Goal: Information Seeking & Learning: Compare options

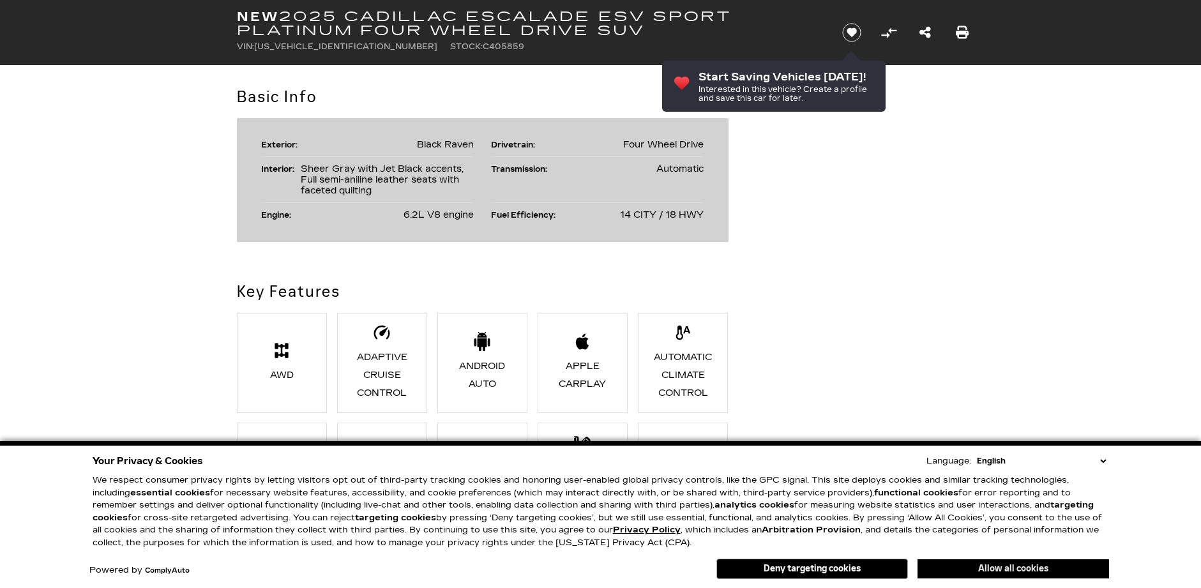
click at [1006, 567] on button "Allow all cookies" at bounding box center [1014, 568] width 192 height 19
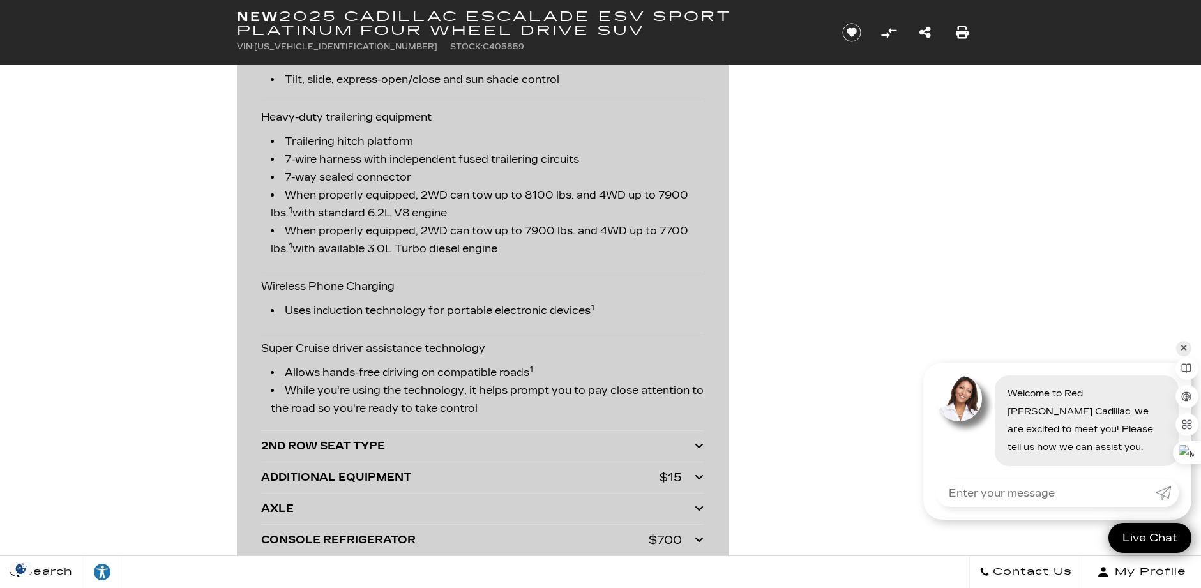
scroll to position [3193, 0]
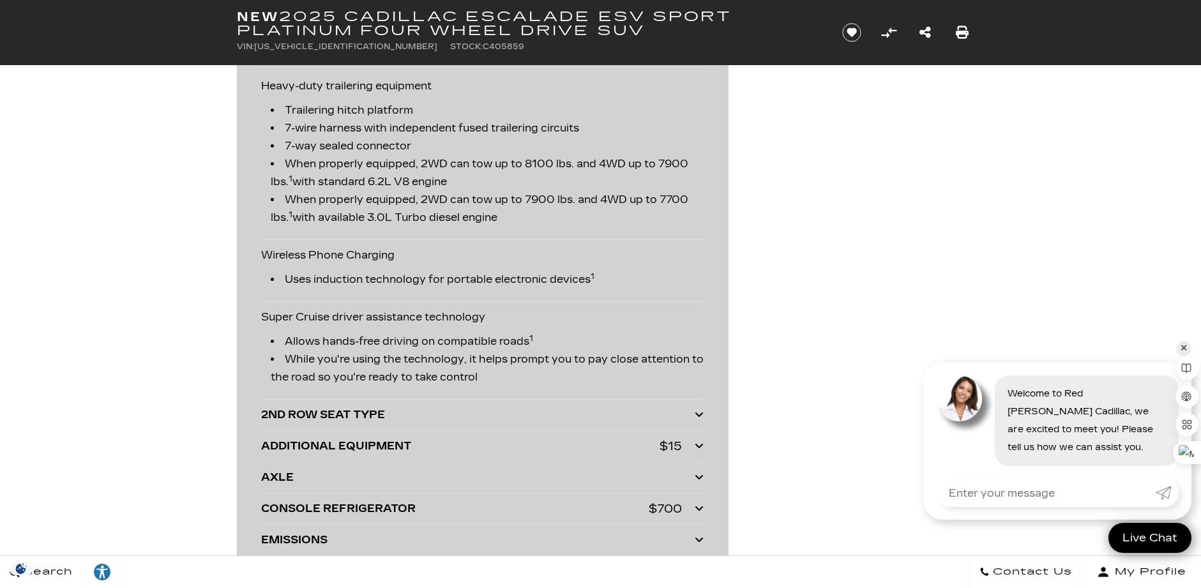
click at [699, 443] on icon at bounding box center [699, 446] width 9 height 10
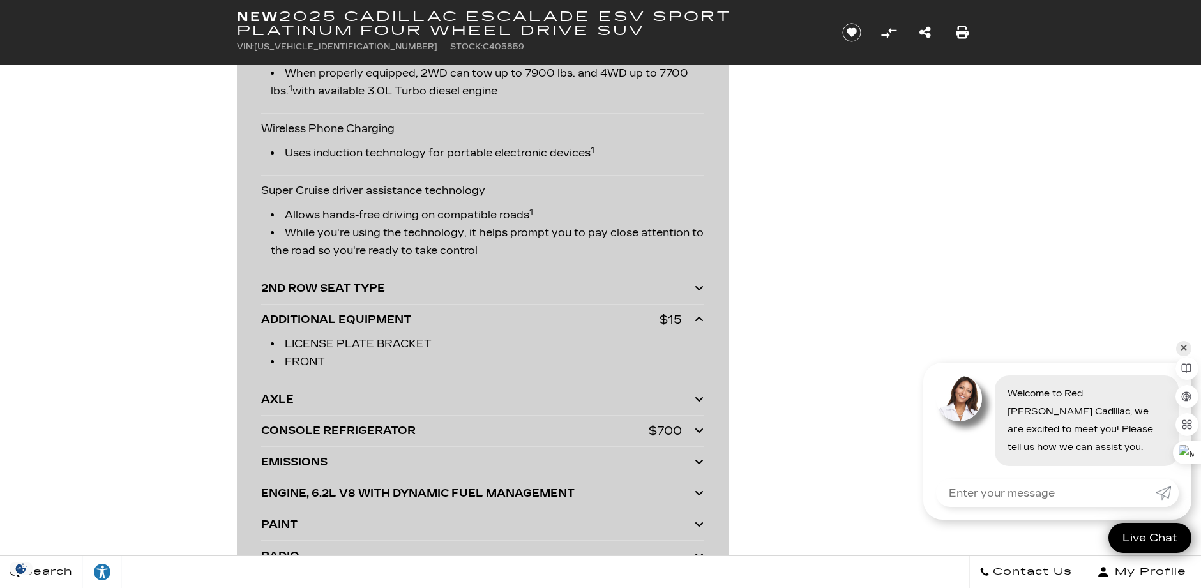
scroll to position [3321, 0]
click at [694, 430] on div "CONSOLE REFRIGERATOR $700" at bounding box center [482, 430] width 443 height 18
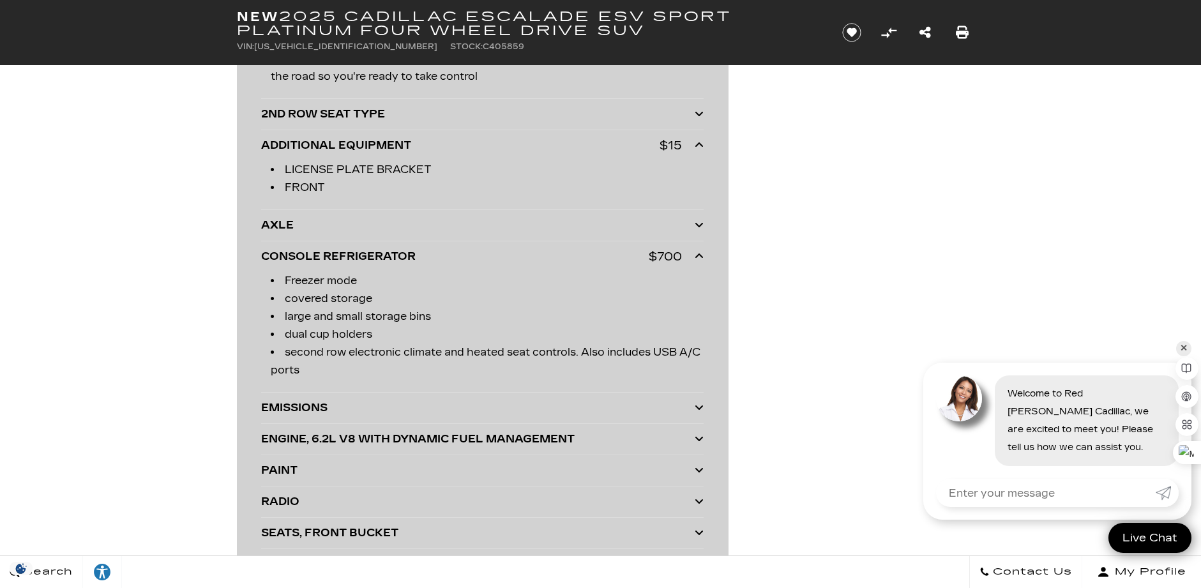
scroll to position [3577, 0]
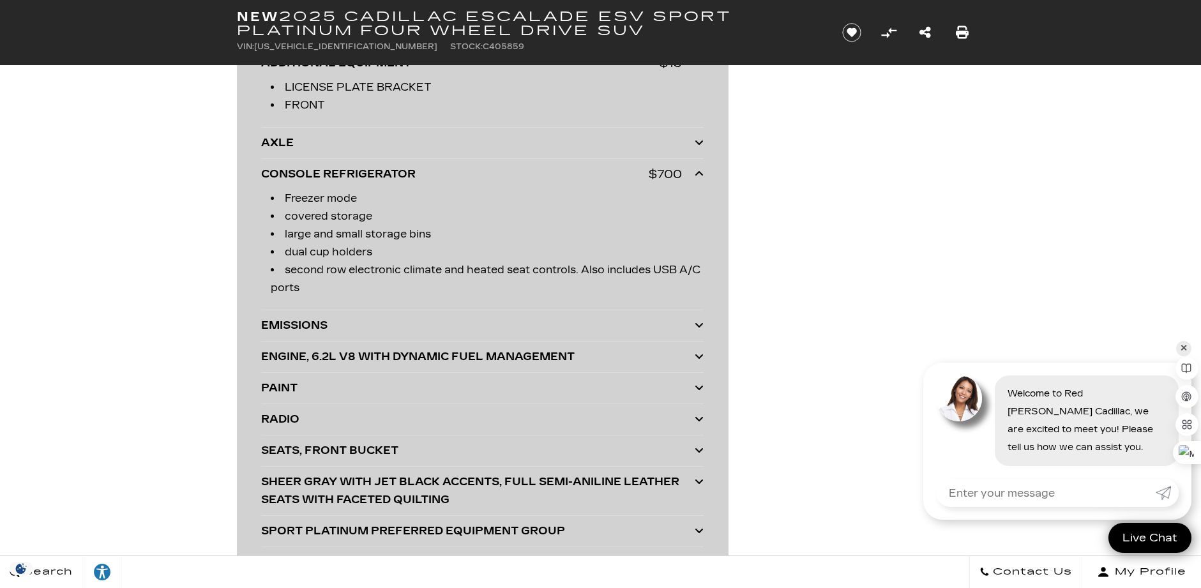
click at [695, 420] on icon at bounding box center [699, 419] width 9 height 10
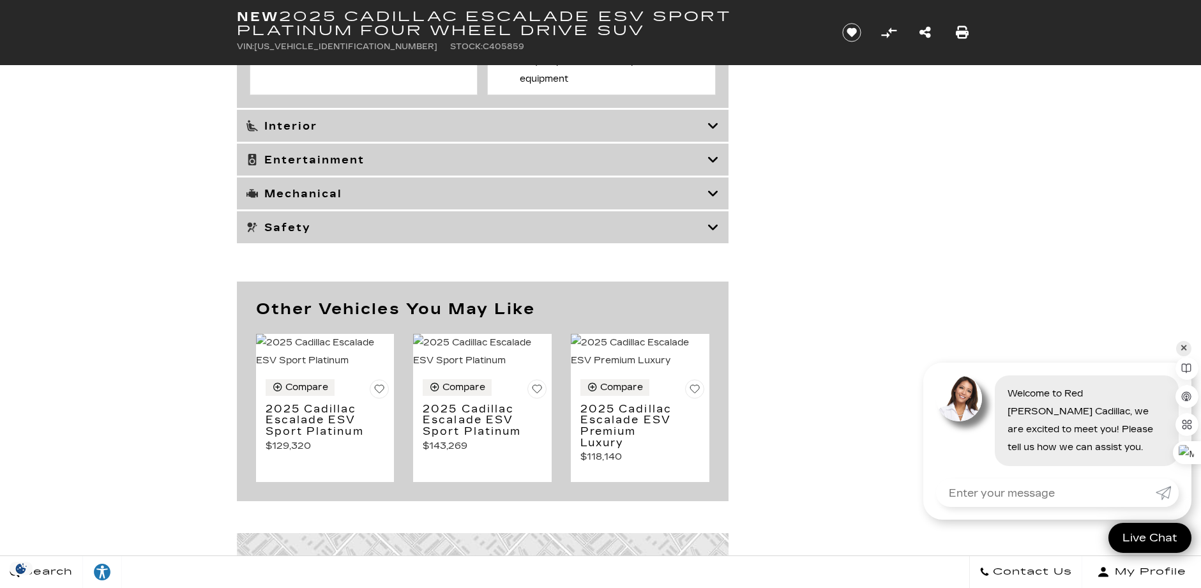
scroll to position [5940, 0]
click at [710, 165] on icon at bounding box center [713, 159] width 11 height 13
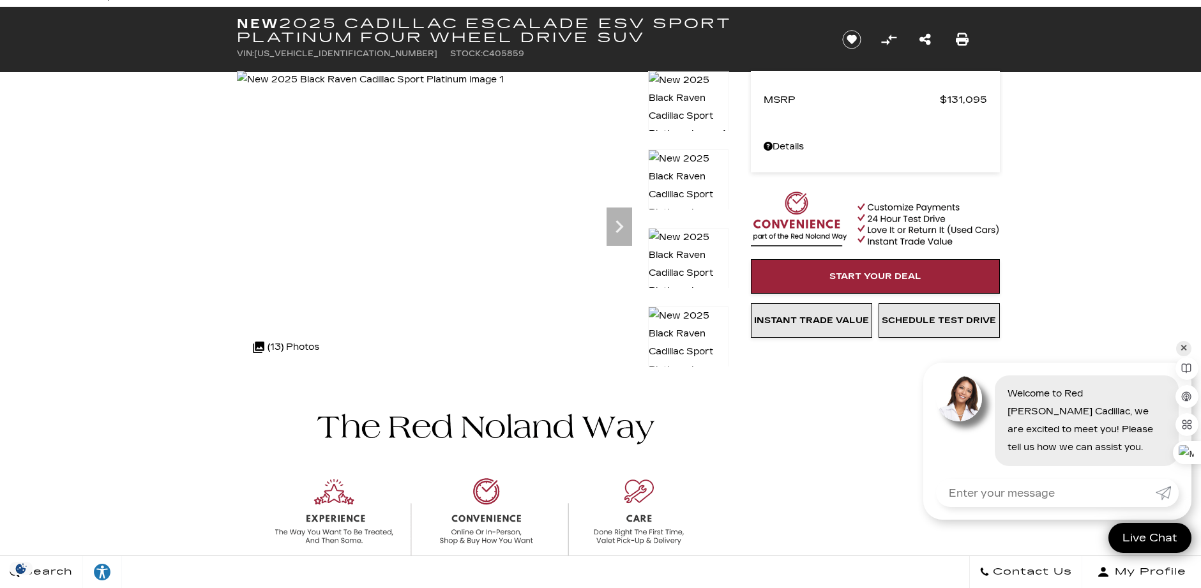
scroll to position [0, 0]
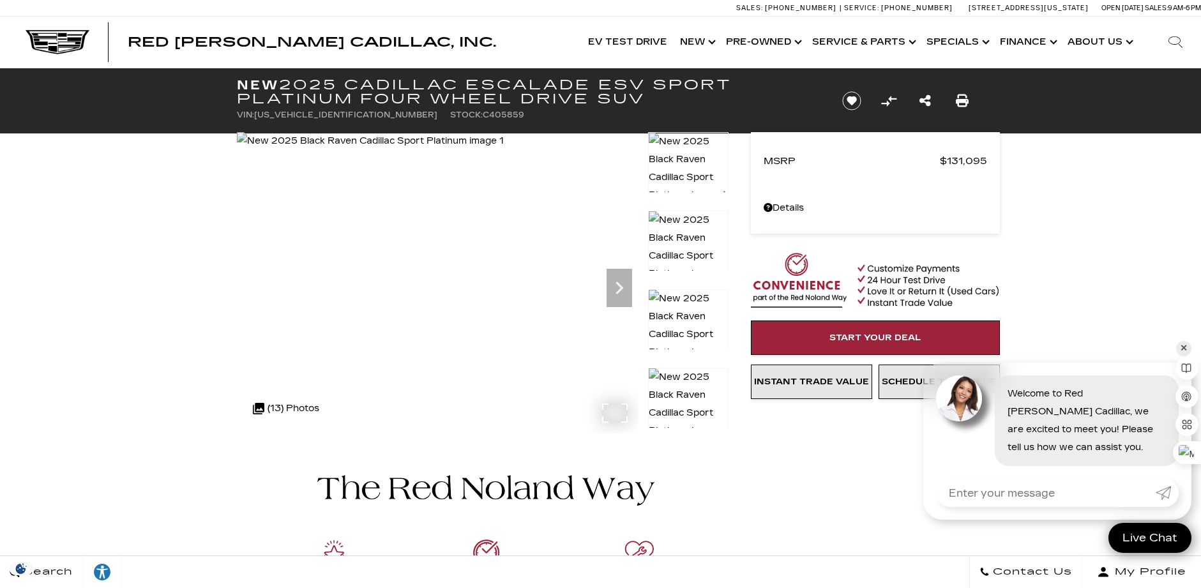
click at [487, 150] on img at bounding box center [370, 141] width 267 height 18
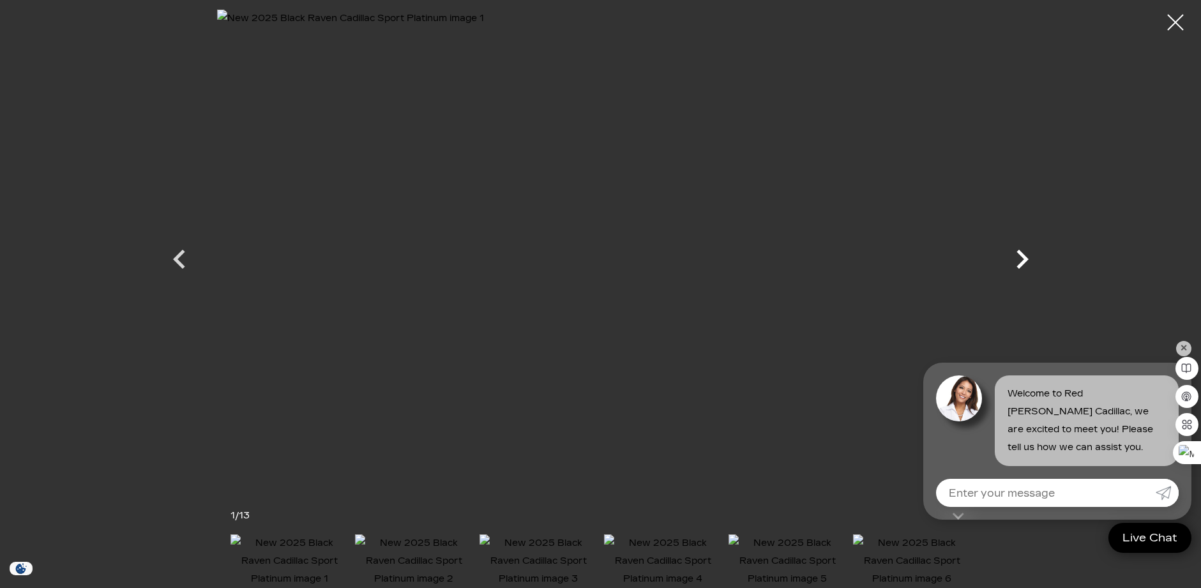
click at [1018, 259] on icon "Next" at bounding box center [1022, 259] width 38 height 38
click at [1016, 259] on icon "Next" at bounding box center [1022, 259] width 38 height 38
click at [1015, 260] on icon "Next" at bounding box center [1022, 259] width 38 height 38
click at [1014, 261] on icon "Next" at bounding box center [1022, 259] width 38 height 38
click at [1012, 261] on icon "Next" at bounding box center [1022, 259] width 38 height 38
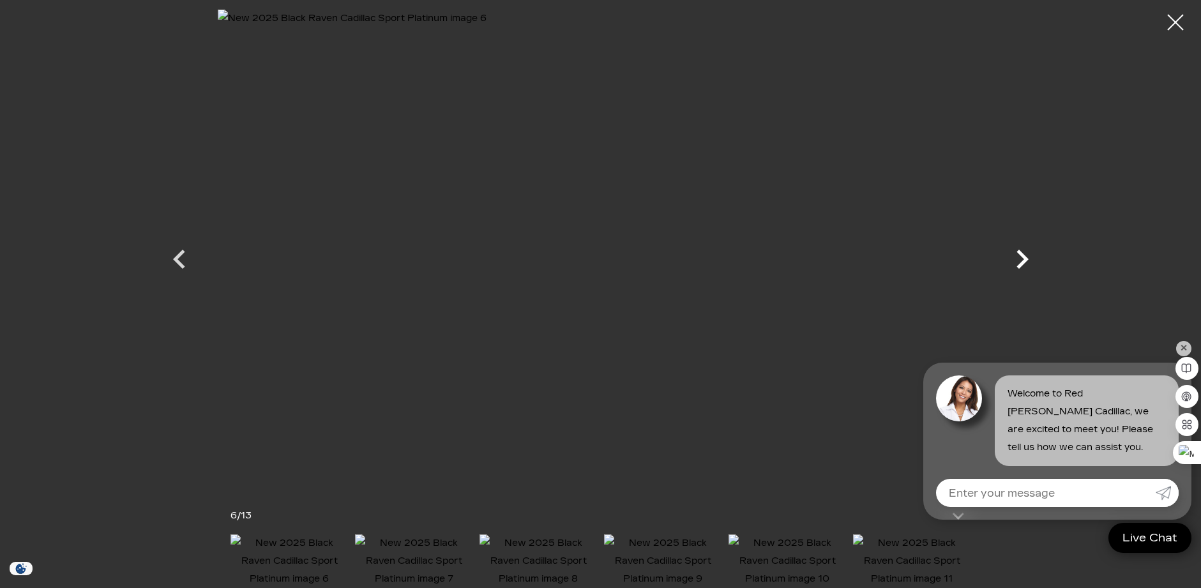
click at [1009, 263] on icon "Next" at bounding box center [1022, 259] width 38 height 38
click at [1007, 263] on icon "Next" at bounding box center [1022, 259] width 38 height 38
click at [1004, 265] on icon "Next" at bounding box center [1022, 259] width 38 height 38
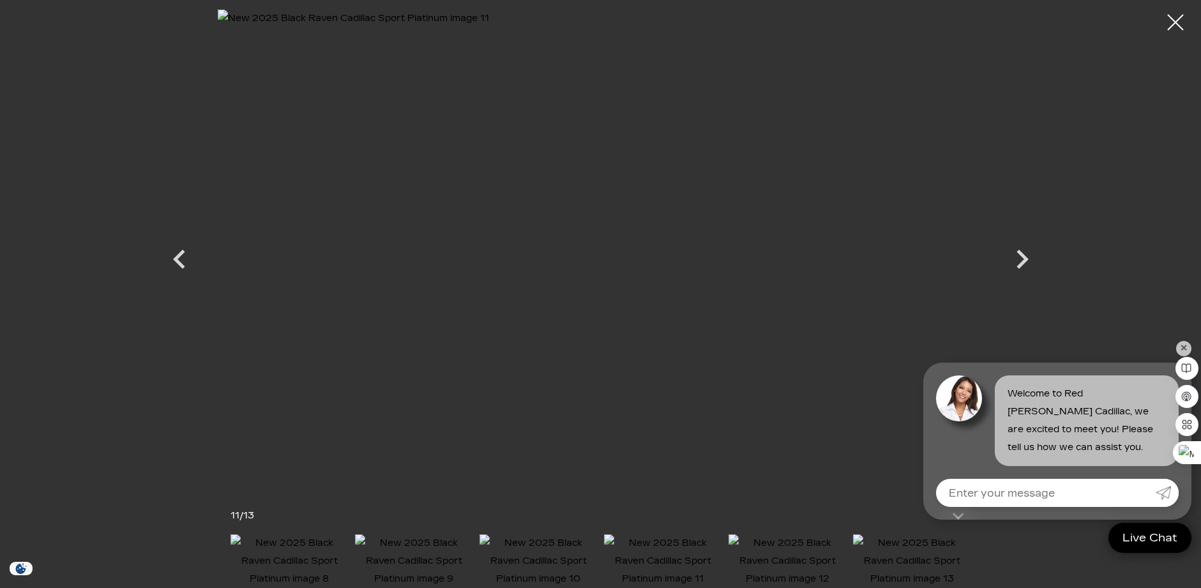
click at [1029, 259] on icon "Next" at bounding box center [1022, 259] width 38 height 38
click at [1020, 262] on icon "Next" at bounding box center [1022, 259] width 38 height 38
click at [1017, 263] on div at bounding box center [601, 248] width 894 height 476
click at [1172, 21] on div at bounding box center [1176, 23] width 34 height 34
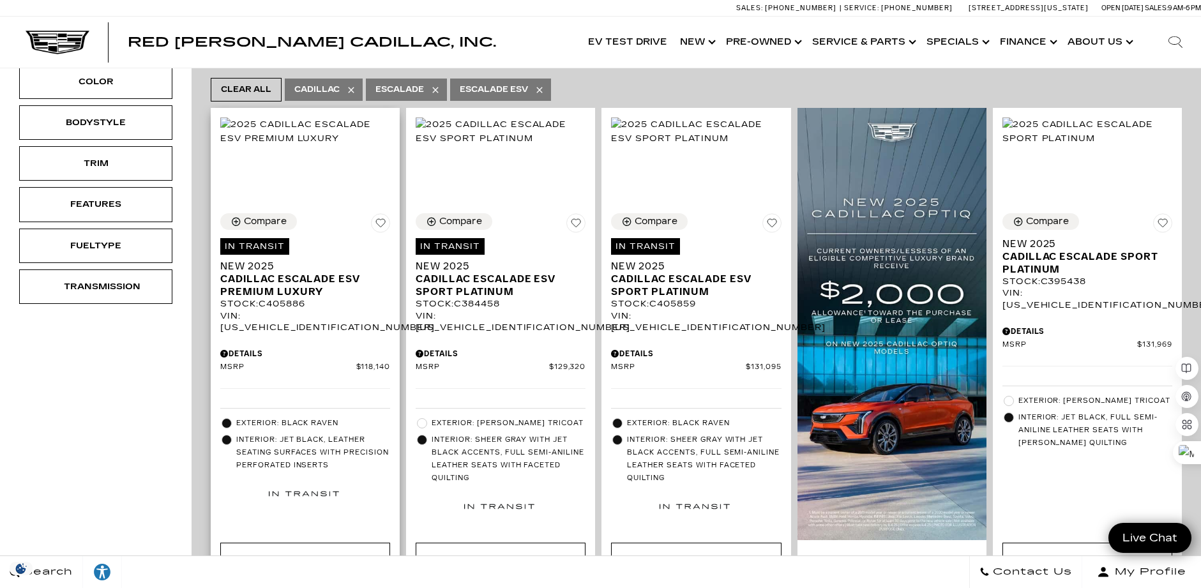
scroll to position [319, 0]
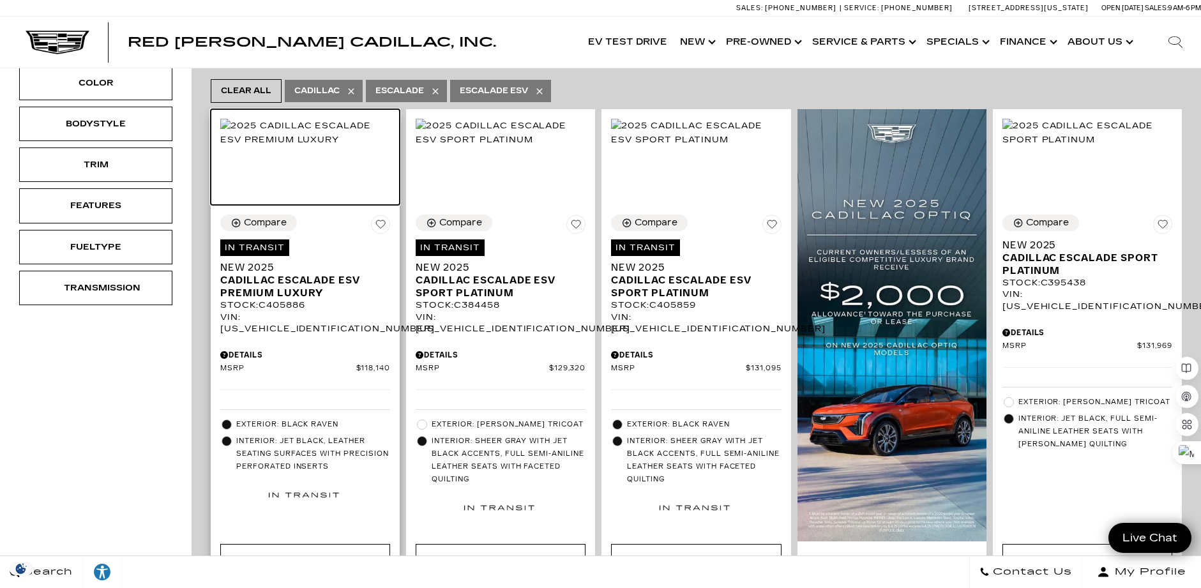
click at [291, 139] on img at bounding box center [305, 133] width 170 height 28
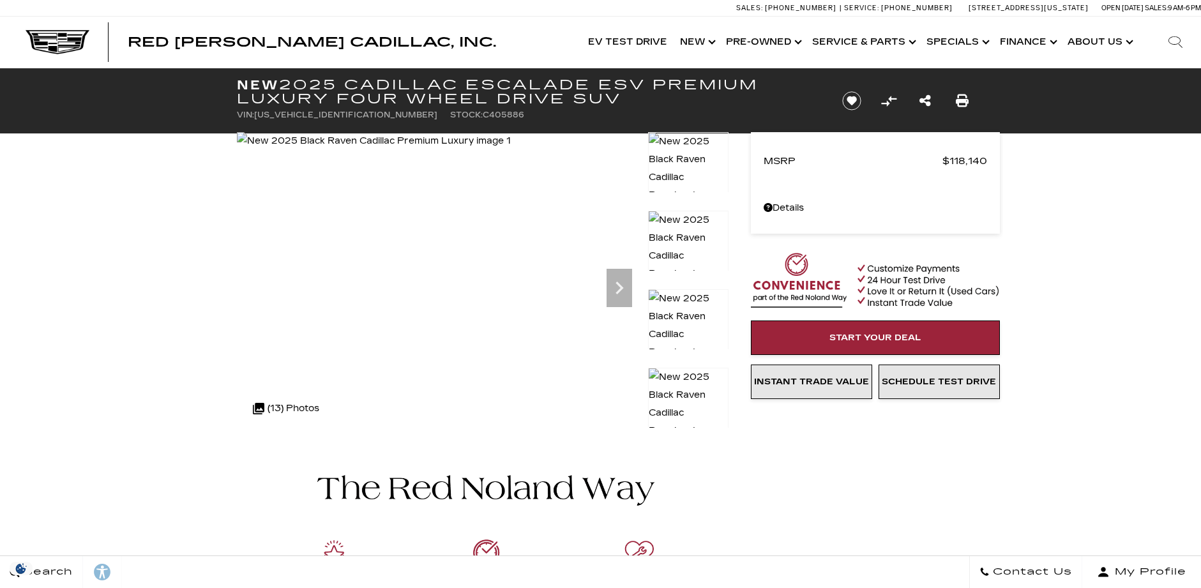
click at [370, 150] on img at bounding box center [374, 141] width 274 height 18
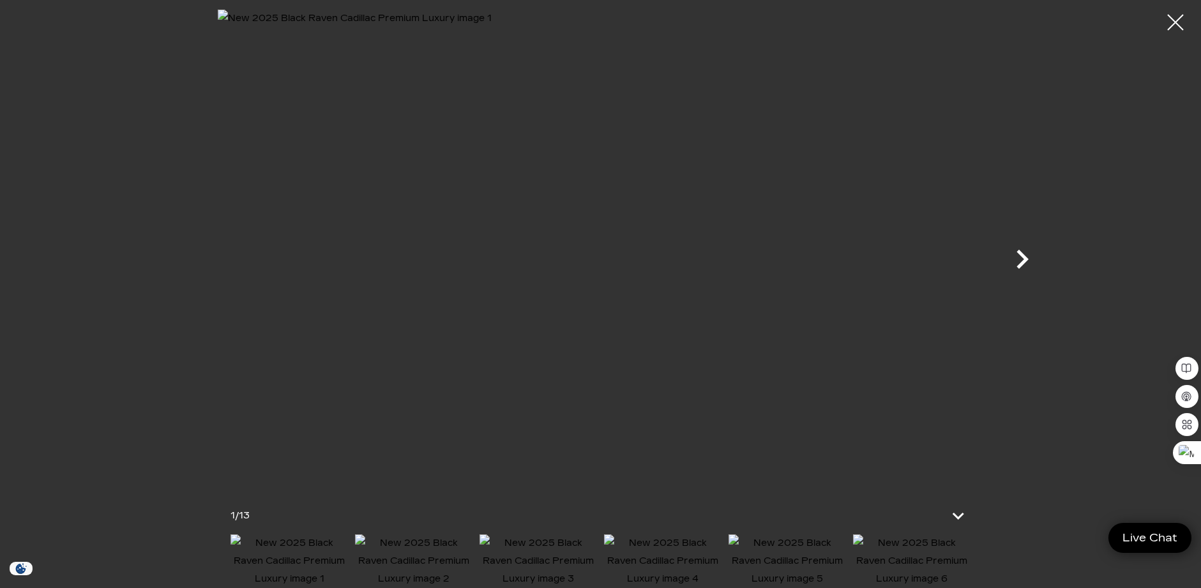
click at [1018, 255] on icon "Next" at bounding box center [1022, 259] width 38 height 38
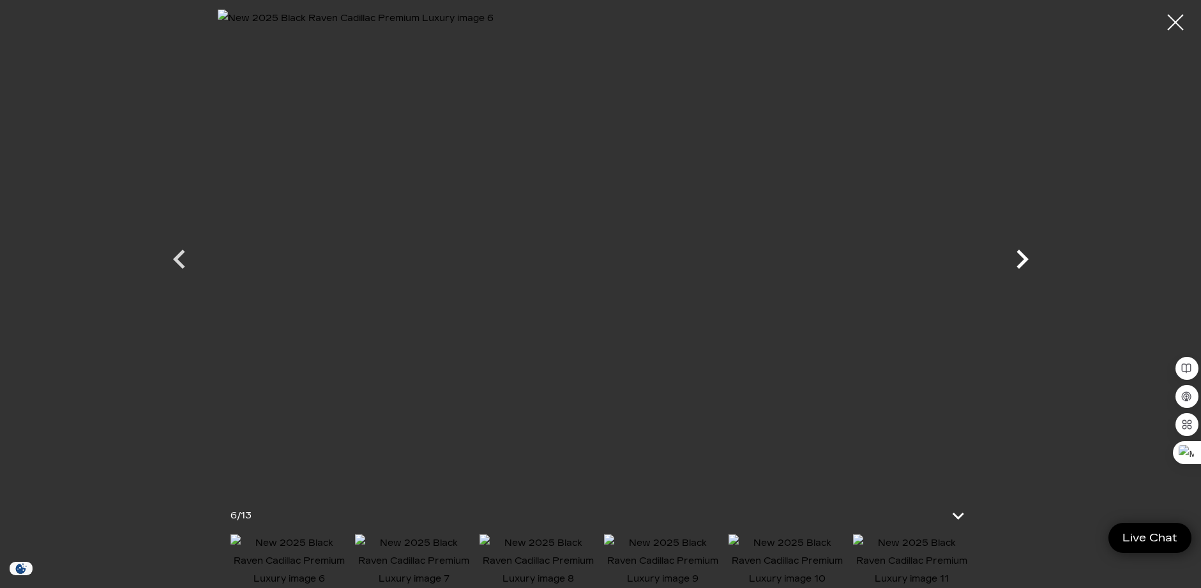
click at [1018, 255] on icon "Next" at bounding box center [1022, 259] width 38 height 38
click at [1018, 257] on icon "Next" at bounding box center [1022, 259] width 38 height 38
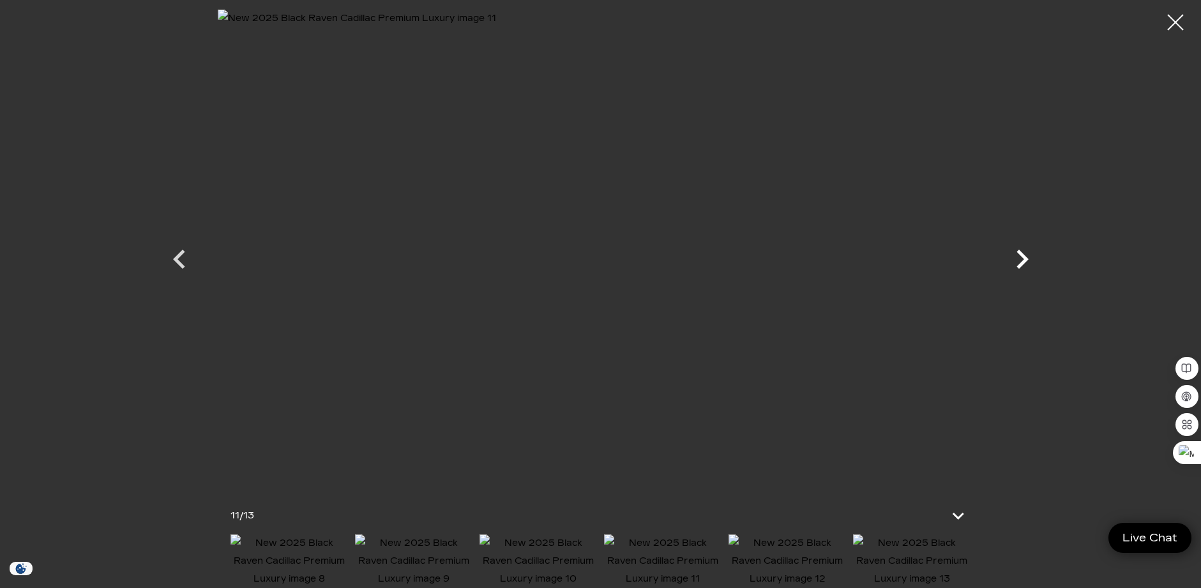
click at [1017, 257] on icon "Next" at bounding box center [1022, 259] width 38 height 38
click at [1017, 258] on icon "Next" at bounding box center [1022, 259] width 38 height 38
click at [1017, 259] on div at bounding box center [601, 248] width 894 height 476
click at [1173, 20] on div at bounding box center [1176, 23] width 34 height 34
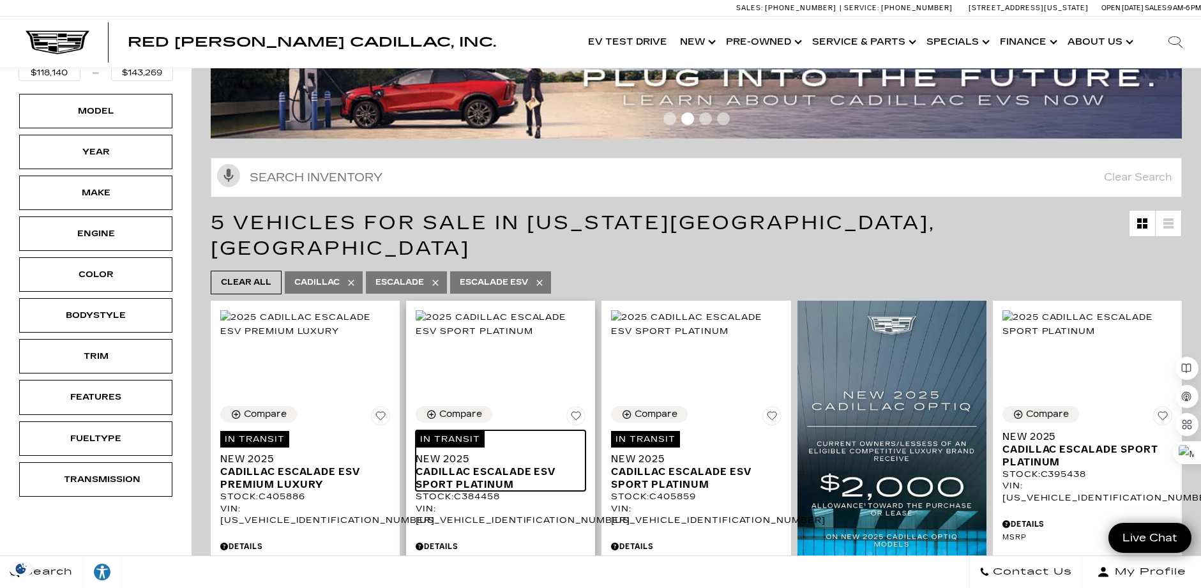
click at [477, 466] on span "Cadillac Escalade ESV Sport Platinum" at bounding box center [496, 479] width 160 height 26
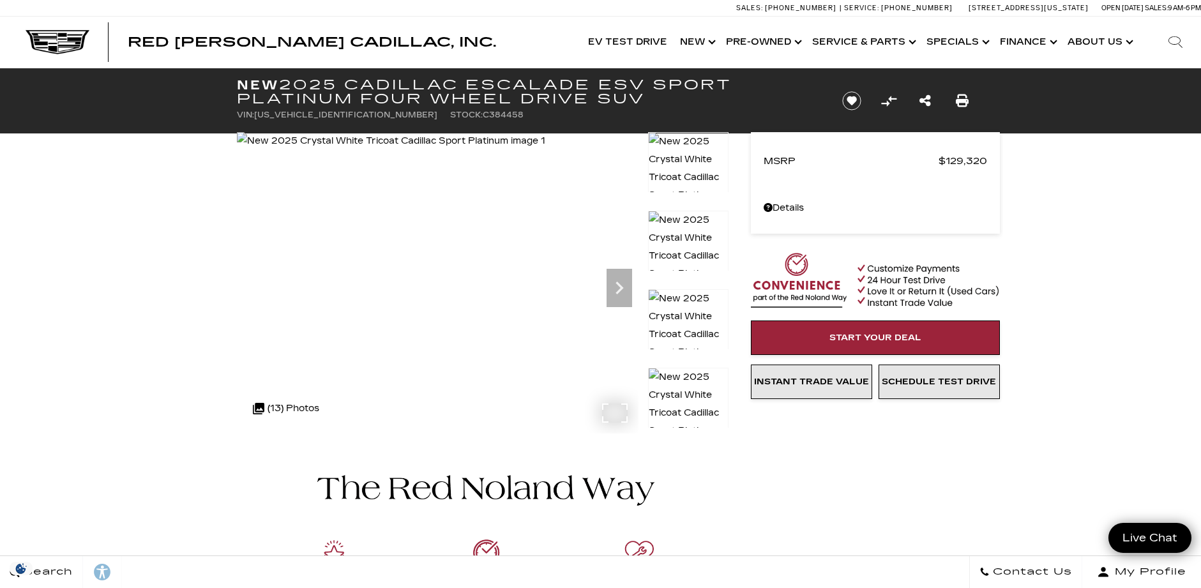
click at [491, 150] on img at bounding box center [391, 141] width 308 height 18
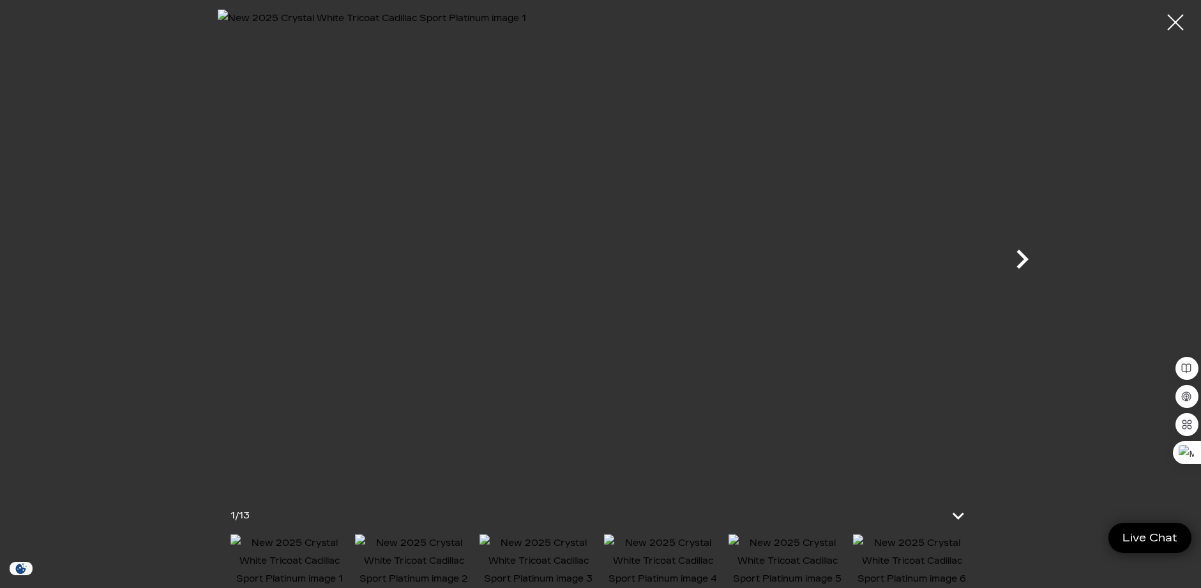
click at [1025, 263] on icon "Next" at bounding box center [1022, 259] width 38 height 38
click at [1025, 262] on icon "Next" at bounding box center [1023, 259] width 12 height 19
click at [1024, 262] on icon "Next" at bounding box center [1023, 259] width 12 height 19
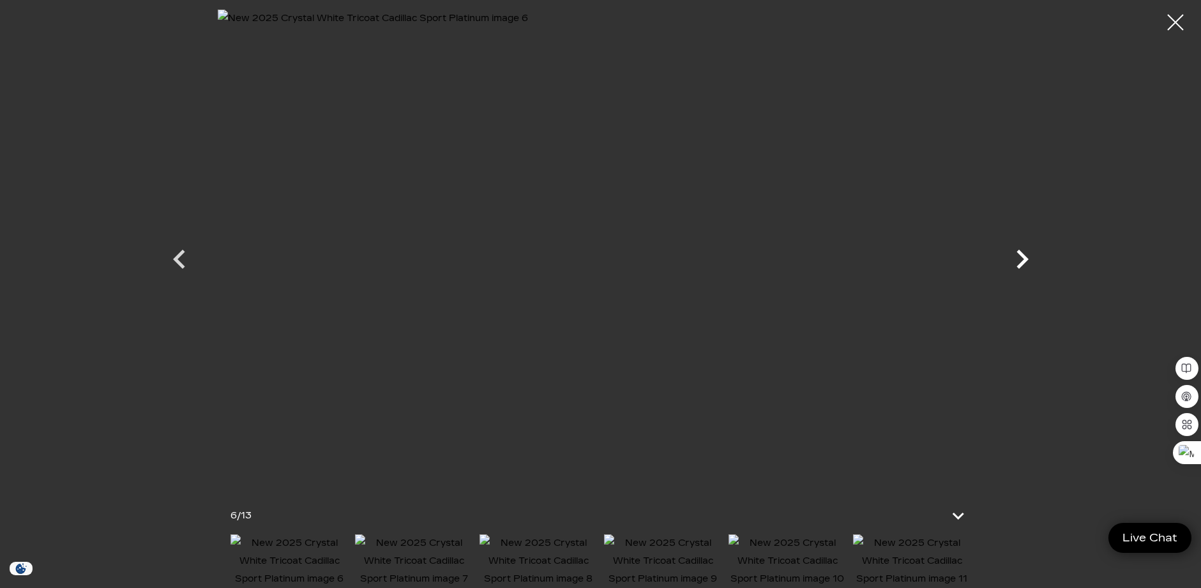
click at [1024, 262] on icon "Next" at bounding box center [1023, 259] width 12 height 19
click at [1022, 264] on icon "Next" at bounding box center [1023, 259] width 12 height 19
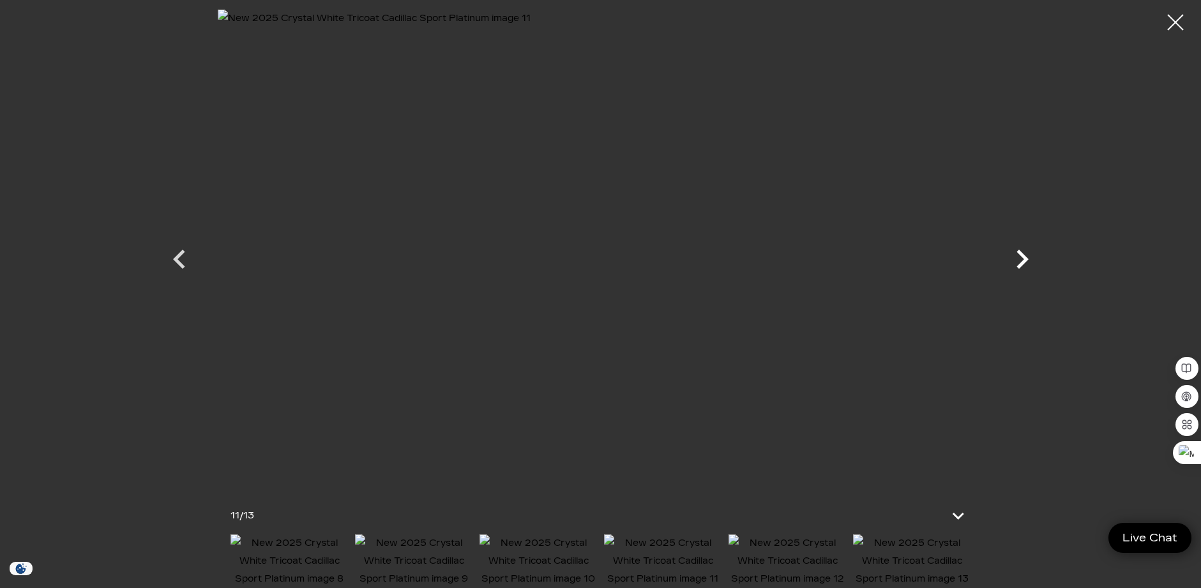
click at [1021, 266] on icon "Next" at bounding box center [1023, 259] width 12 height 19
click at [1019, 267] on div at bounding box center [601, 248] width 894 height 476
click at [1176, 20] on div at bounding box center [1176, 23] width 34 height 34
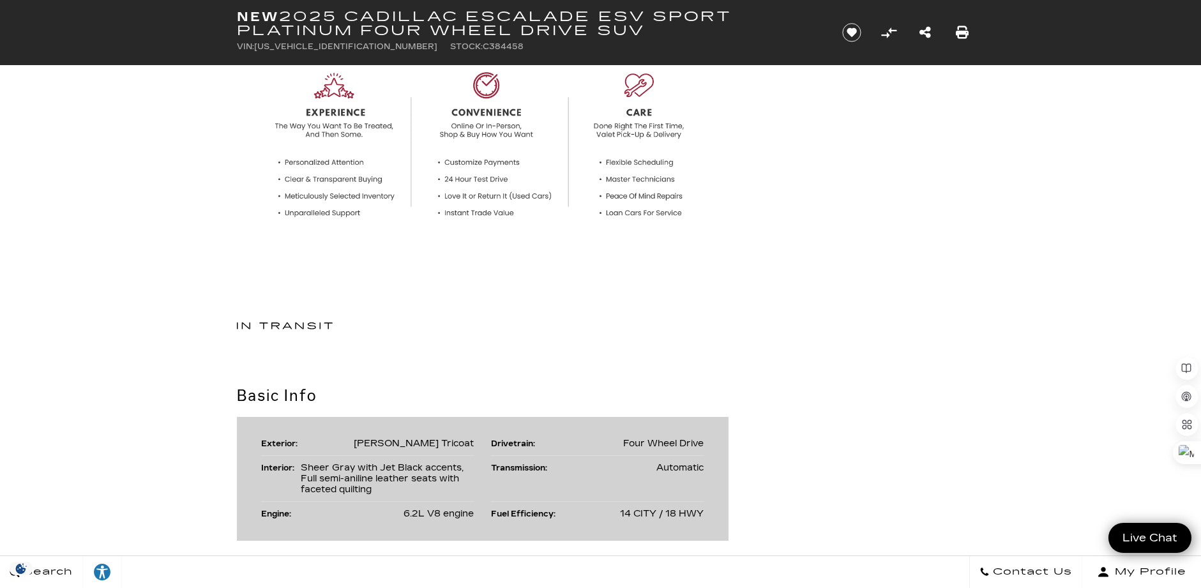
scroll to position [575, 0]
